Goal: Information Seeking & Learning: Learn about a topic

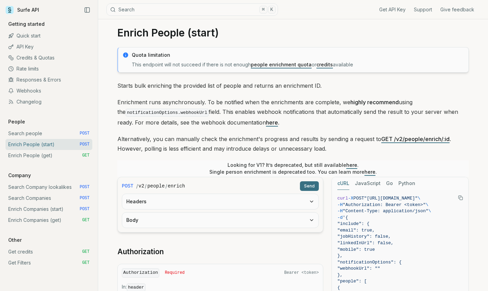
scroll to position [10, 0]
click at [36, 69] on link "Rate limits" at bounding box center [48, 68] width 87 height 11
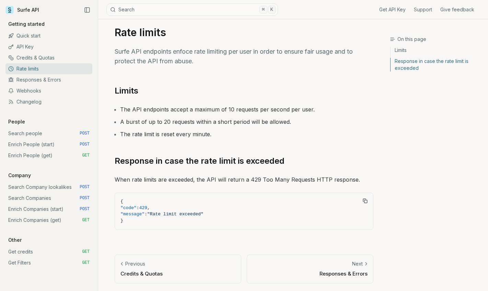
click at [40, 48] on link "API Key" at bounding box center [48, 46] width 87 height 11
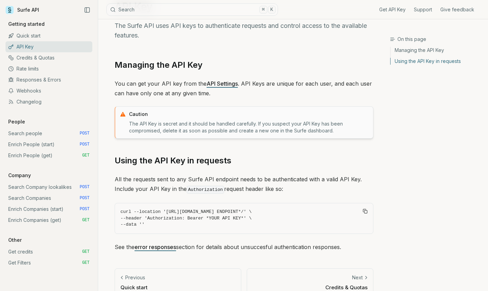
scroll to position [32, 0]
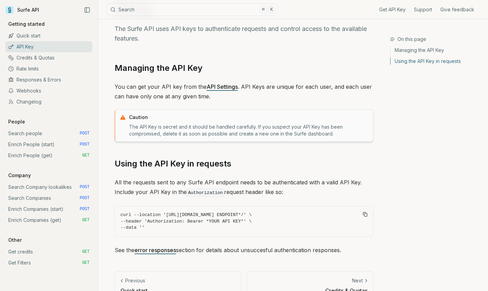
click at [43, 91] on link "Webhooks" at bounding box center [48, 90] width 87 height 11
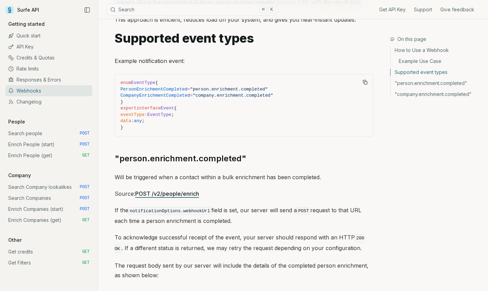
scroll to position [251, 0]
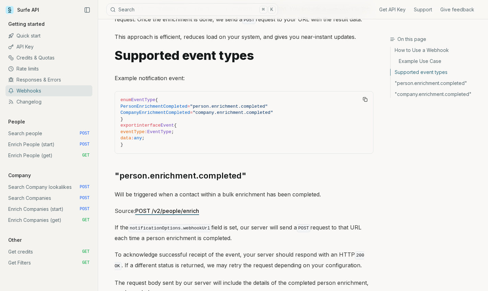
click at [38, 207] on link "Enrich Companies (start) POST" at bounding box center [48, 208] width 87 height 11
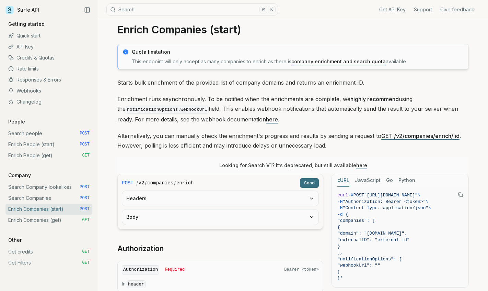
scroll to position [16, 0]
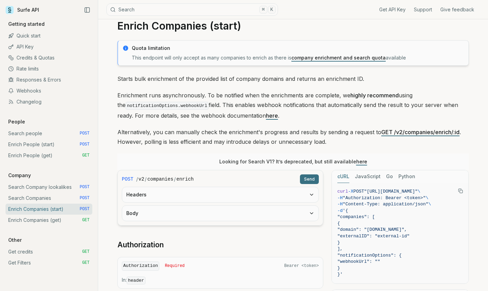
click at [39, 93] on link "Webhooks" at bounding box center [48, 90] width 87 height 11
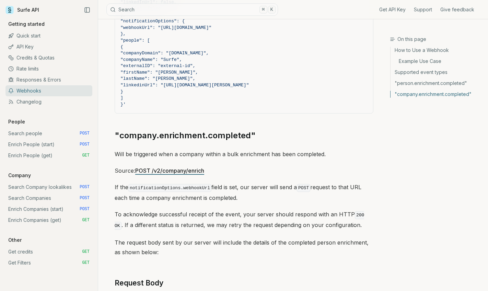
scroll to position [997, 0]
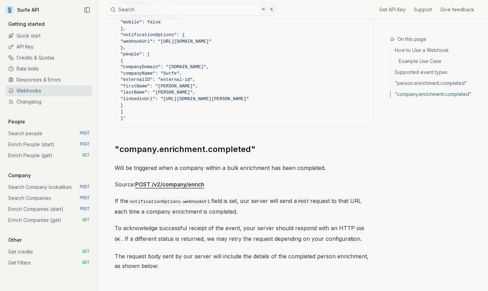
click at [58, 220] on link "Enrich Companies (get) GET" at bounding box center [48, 219] width 87 height 11
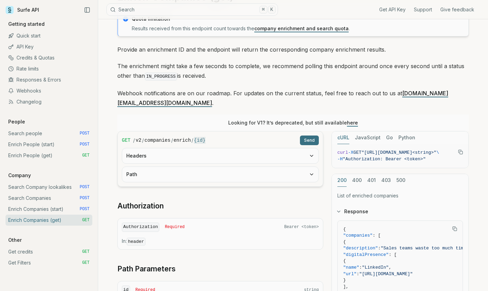
scroll to position [46, 0]
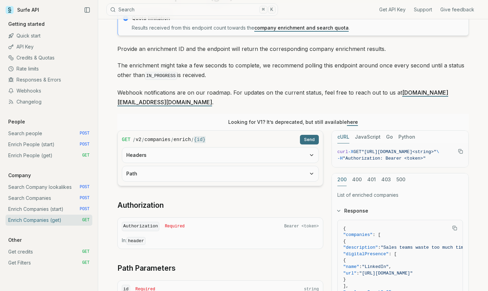
click at [72, 209] on link "Enrich Companies (start) POST" at bounding box center [48, 208] width 87 height 11
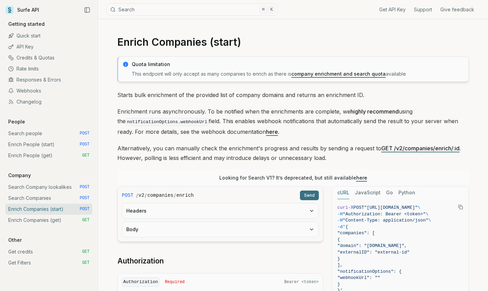
click at [150, 230] on button "Body" at bounding box center [220, 229] width 196 height 15
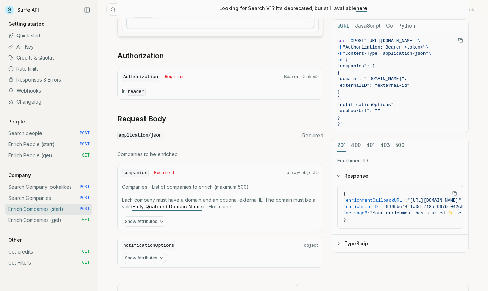
scroll to position [280, 0]
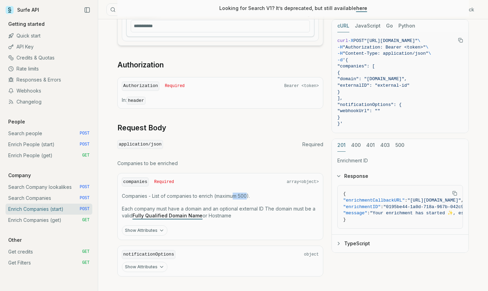
drag, startPoint x: 249, startPoint y: 195, endPoint x: 238, endPoint y: 195, distance: 11.3
click at [237, 195] on p "Companies - List of companies to enrich (maximum 500)." at bounding box center [220, 195] width 197 height 7
click at [238, 195] on p "Companies - List of companies to enrich (maximum 500)." at bounding box center [220, 195] width 197 height 7
click at [245, 195] on p "Companies - List of companies to enrich (maximum 500)." at bounding box center [220, 195] width 197 height 7
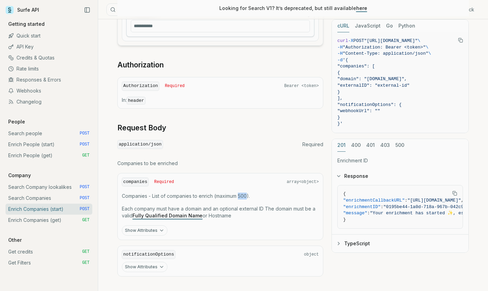
copy p "500"
click at [50, 156] on link "Enrich People (get) GET" at bounding box center [48, 155] width 87 height 11
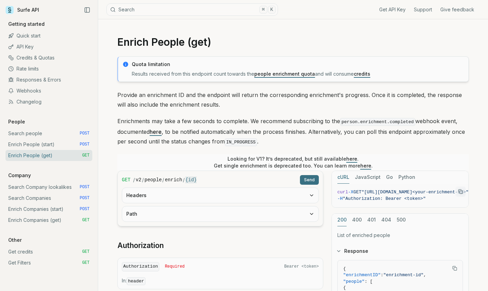
click at [52, 146] on link "Enrich People (start) POST" at bounding box center [48, 144] width 87 height 11
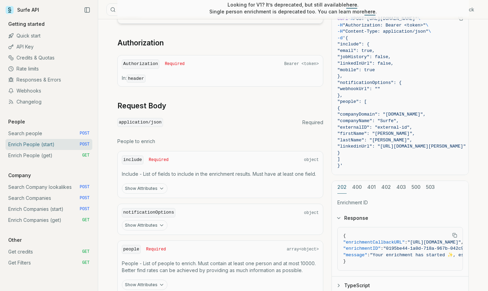
scroll to position [273, 0]
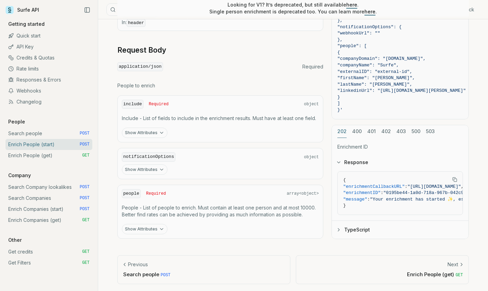
click at [44, 160] on link "Enrich People (get) GET" at bounding box center [48, 155] width 87 height 11
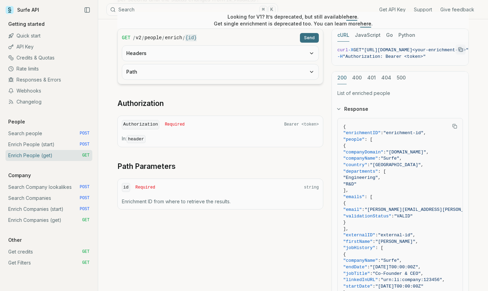
scroll to position [147, 0]
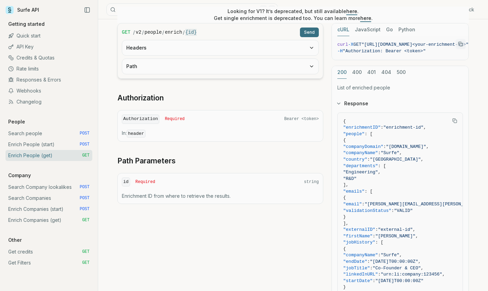
click at [38, 218] on link "Enrich Companies (get) GET" at bounding box center [48, 219] width 87 height 11
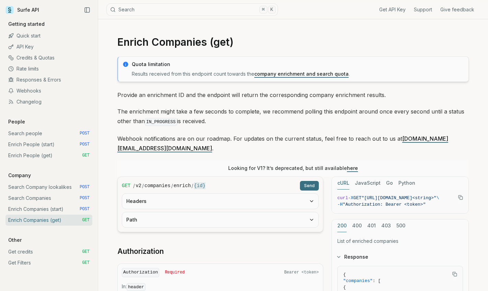
click at [62, 211] on link "Enrich Companies (start) POST" at bounding box center [48, 208] width 87 height 11
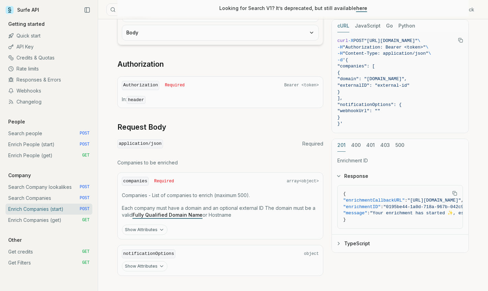
scroll to position [224, 0]
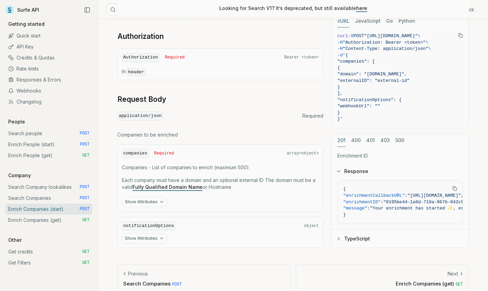
click at [45, 144] on link "Enrich People (start) POST" at bounding box center [48, 144] width 87 height 11
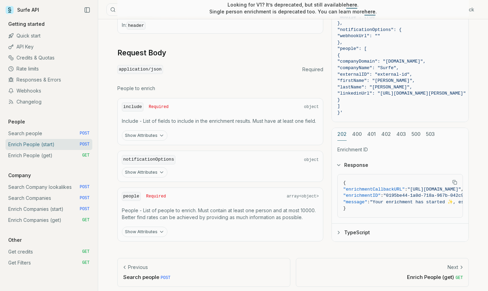
scroll to position [273, 0]
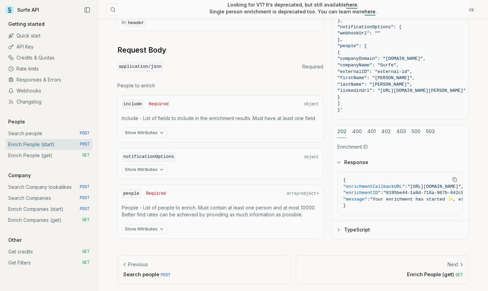
click at [305, 206] on p "People - List of people to enrich. Must contain at least one person and at most…" at bounding box center [220, 211] width 197 height 14
copy p "10000"
click at [41, 198] on link "Search Companies POST" at bounding box center [48, 197] width 87 height 11
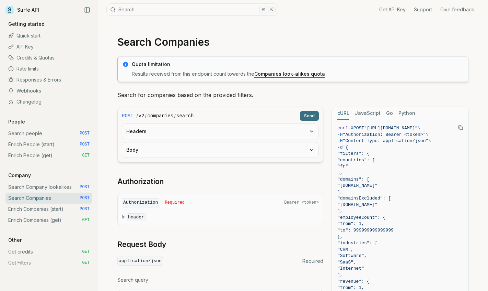
click at [41, 212] on link "Enrich Companies (start) POST" at bounding box center [48, 208] width 87 height 11
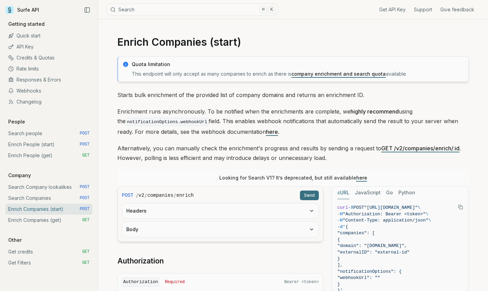
click at [41, 224] on link "Enrich Companies (get) GET" at bounding box center [48, 219] width 87 height 11
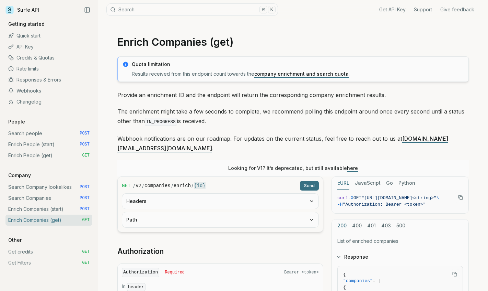
click at [35, 68] on link "Rate limits" at bounding box center [48, 68] width 87 height 11
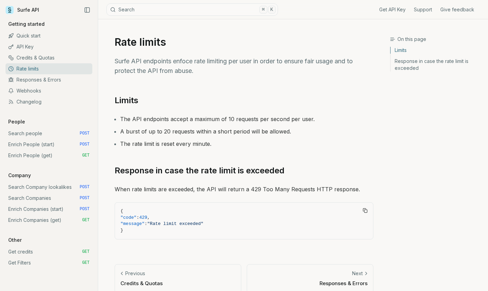
click at [57, 81] on link "Responses & Errors" at bounding box center [48, 79] width 87 height 11
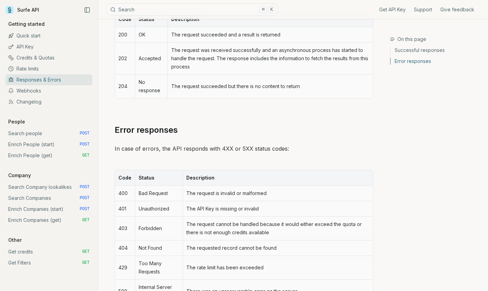
scroll to position [136, 0]
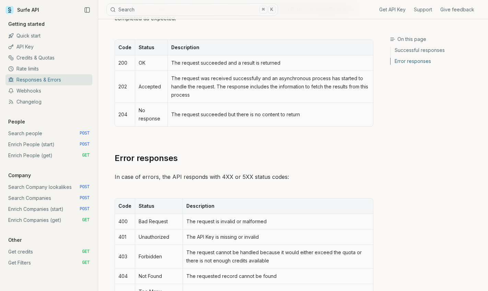
click at [47, 209] on link "Enrich Companies (start) POST" at bounding box center [48, 208] width 87 height 11
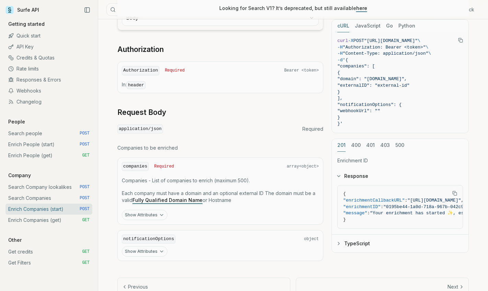
scroll to position [234, 0]
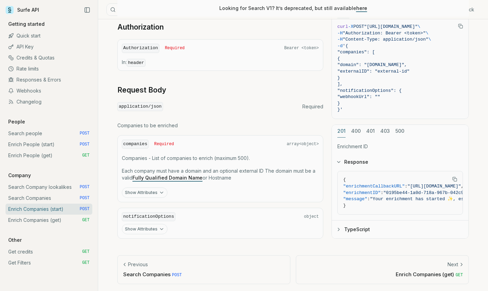
click at [60, 219] on link "Enrich Companies (get) GET" at bounding box center [48, 219] width 87 height 11
